Goal: Check status: Check status

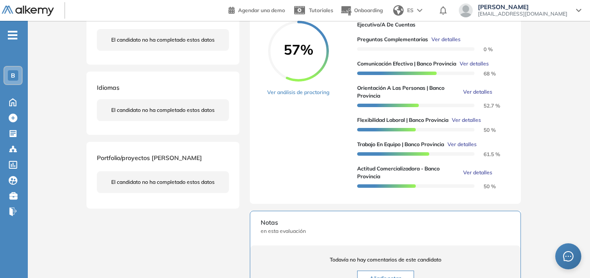
scroll to position [37, 0]
drag, startPoint x: 176, startPoint y: 218, endPoint x: 171, endPoint y: 221, distance: 6.0
drag, startPoint x: 171, startPoint y: 221, endPoint x: 115, endPoint y: 224, distance: 55.7
drag, startPoint x: 115, startPoint y: 224, endPoint x: 79, endPoint y: 221, distance: 36.6
drag, startPoint x: 79, startPoint y: 221, endPoint x: 61, endPoint y: 219, distance: 17.5
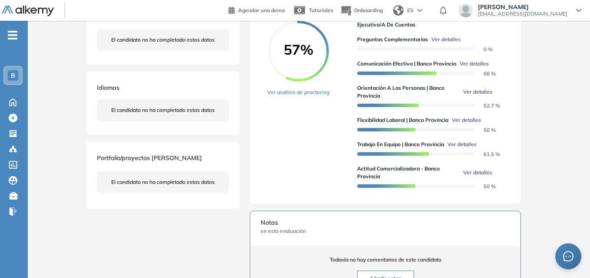
click at [65, 224] on div "Inicio Alkymetrics Evaluaciones Dashboard Candidato Duración : 00:00:00 Cantida…" at bounding box center [309, 152] width 562 height 610
drag, startPoint x: 97, startPoint y: 27, endPoint x: 86, endPoint y: 22, distance: 11.9
drag, startPoint x: 86, startPoint y: 22, endPoint x: 79, endPoint y: 23, distance: 7.2
drag, startPoint x: 79, startPoint y: 23, endPoint x: 68, endPoint y: 26, distance: 11.5
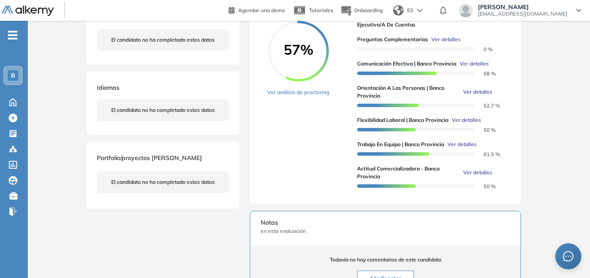
drag, startPoint x: 68, startPoint y: 26, endPoint x: 63, endPoint y: 26, distance: 5.7
click at [63, 26] on div "Inicio Alkymetrics Evaluaciones Dashboard Candidato Duración : 00:00:00 Cantida…" at bounding box center [309, 152] width 562 height 610
click at [61, 28] on div "Inicio Alkymetrics Evaluaciones Dashboard Candidato Duración : 00:00:00 Cantida…" at bounding box center [309, 152] width 562 height 610
drag, startPoint x: 126, startPoint y: 52, endPoint x: 93, endPoint y: 54, distance: 33.5
drag, startPoint x: 93, startPoint y: 54, endPoint x: 92, endPoint y: 34, distance: 20.0
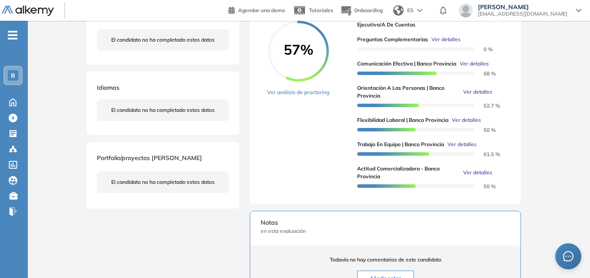
drag, startPoint x: 92, startPoint y: 34, endPoint x: 101, endPoint y: 34, distance: 9.1
click at [97, 33] on div "El candidato no ha completado estos datos" at bounding box center [163, 40] width 132 height 22
click at [99, 32] on div "El candidato no ha completado estos datos" at bounding box center [163, 40] width 132 height 22
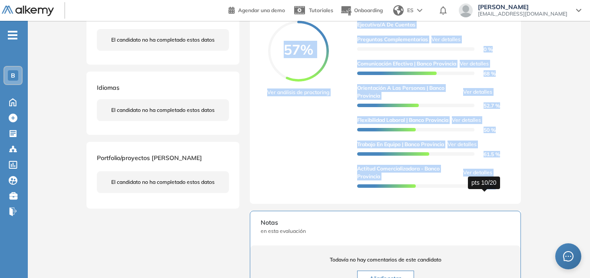
drag, startPoint x: 339, startPoint y: 25, endPoint x: 495, endPoint y: 194, distance: 230.2
click at [495, 194] on div "Resultados cuantitativos Resultados cuantitativos Resultados relativos Descarga…" at bounding box center [385, 93] width 271 height 222
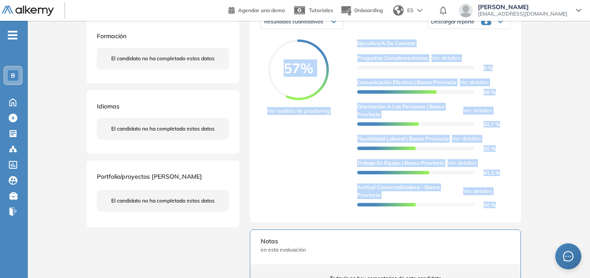
scroll to position [160, 0]
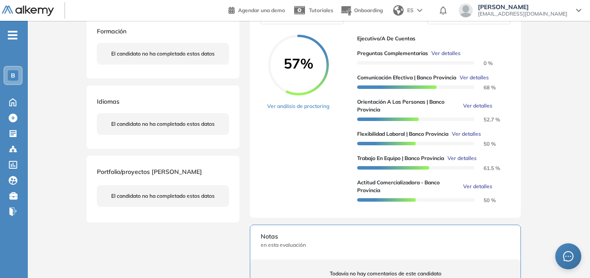
drag, startPoint x: 367, startPoint y: 114, endPoint x: 176, endPoint y: 171, distance: 198.7
click at [176, 171] on span "Portfolio/proyectos [PERSON_NAME]" at bounding box center [149, 172] width 105 height 8
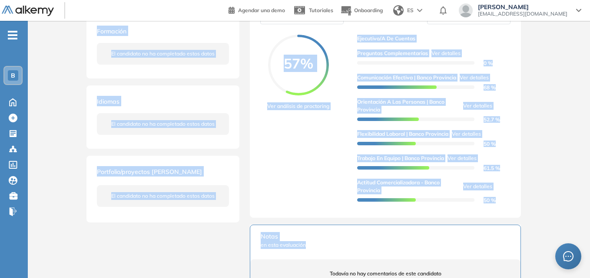
drag, startPoint x: 98, startPoint y: 30, endPoint x: 346, endPoint y: 253, distance: 333.7
click at [346, 253] on div "[PERSON_NAME] [EMAIL_ADDRESS][DOMAIN_NAME] Argentina Volver al dashboard Formac…" at bounding box center [308, 164] width 445 height 572
click at [121, 24] on div "Formación El candidato no ha completado estos datos" at bounding box center [162, 46] width 153 height 63
drag, startPoint x: 96, startPoint y: 30, endPoint x: 502, endPoint y: 260, distance: 466.8
click at [502, 260] on div "[PERSON_NAME] [EMAIL_ADDRESS][DOMAIN_NAME] Argentina Volver al dashboard Formac…" at bounding box center [308, 164] width 445 height 572
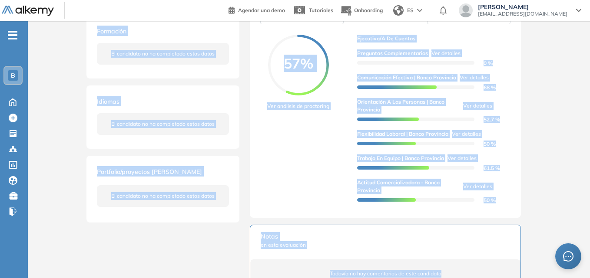
click at [218, 66] on div "Formación El candidato no ha completado estos datos" at bounding box center [162, 46] width 153 height 63
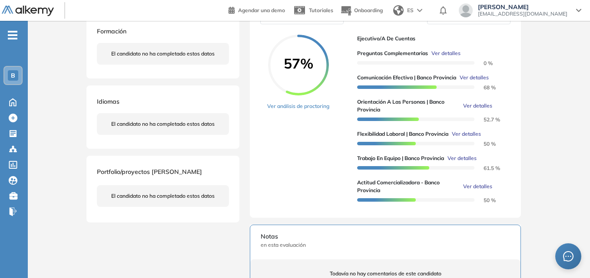
scroll to position [203, 0]
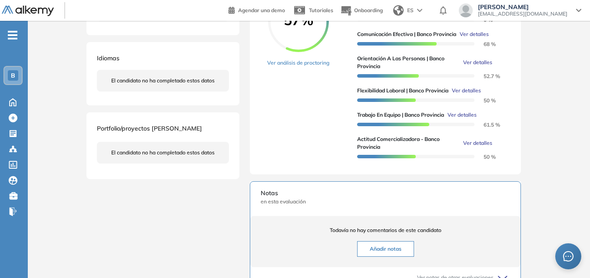
drag, startPoint x: 229, startPoint y: 25, endPoint x: 203, endPoint y: 26, distance: 26.1
click at [203, 26] on div "Formación El candidato no ha completado estos datos" at bounding box center [162, 3] width 153 height 63
drag, startPoint x: 209, startPoint y: 24, endPoint x: 201, endPoint y: 24, distance: 7.8
drag, startPoint x: 201, startPoint y: 24, endPoint x: 177, endPoint y: 24, distance: 23.9
click at [175, 24] on div "Formación El candidato no ha completado estos datos" at bounding box center [162, 3] width 153 height 63
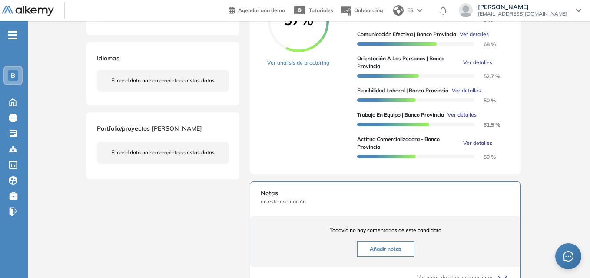
drag, startPoint x: 205, startPoint y: 68, endPoint x: 205, endPoint y: 58, distance: 10.0
drag, startPoint x: 205, startPoint y: 58, endPoint x: 208, endPoint y: 53, distance: 5.4
click at [212, 51] on div "Idiomas El candidato no ha completado estos datos" at bounding box center [162, 73] width 153 height 63
drag, startPoint x: 202, startPoint y: 21, endPoint x: 162, endPoint y: 28, distance: 40.6
click at [162, 28] on div "Formación El candidato no ha completado estos datos" at bounding box center [162, 3] width 153 height 63
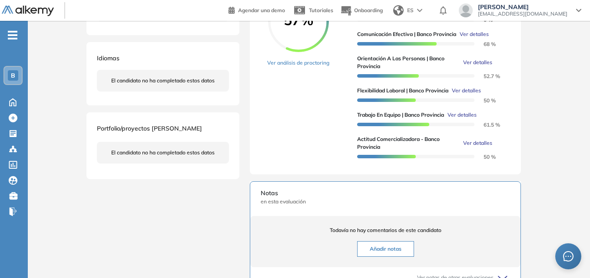
drag, startPoint x: 242, startPoint y: 58, endPoint x: 202, endPoint y: 50, distance: 41.6
drag, startPoint x: 202, startPoint y: 50, endPoint x: 207, endPoint y: 37, distance: 13.8
click at [192, 49] on div "Idiomas El candidato no ha completado estos datos" at bounding box center [162, 73] width 153 height 63
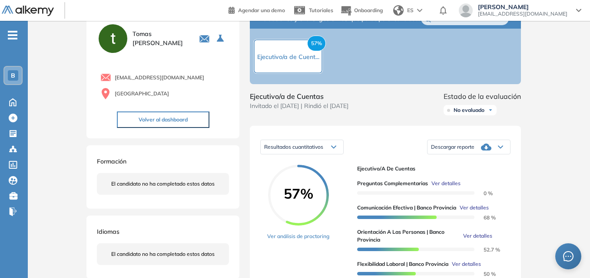
scroll to position [116, 0]
